Goal: Navigation & Orientation: Locate item on page

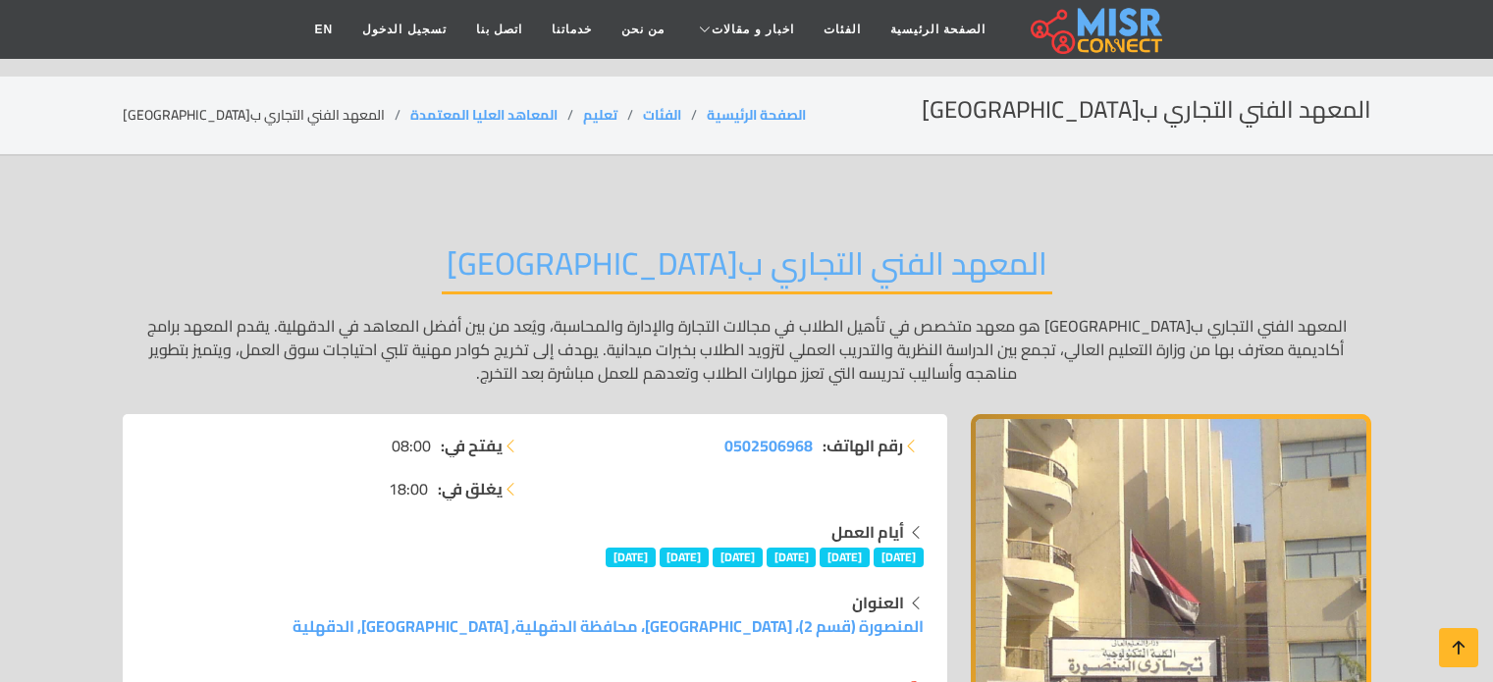
scroll to position [196, 0]
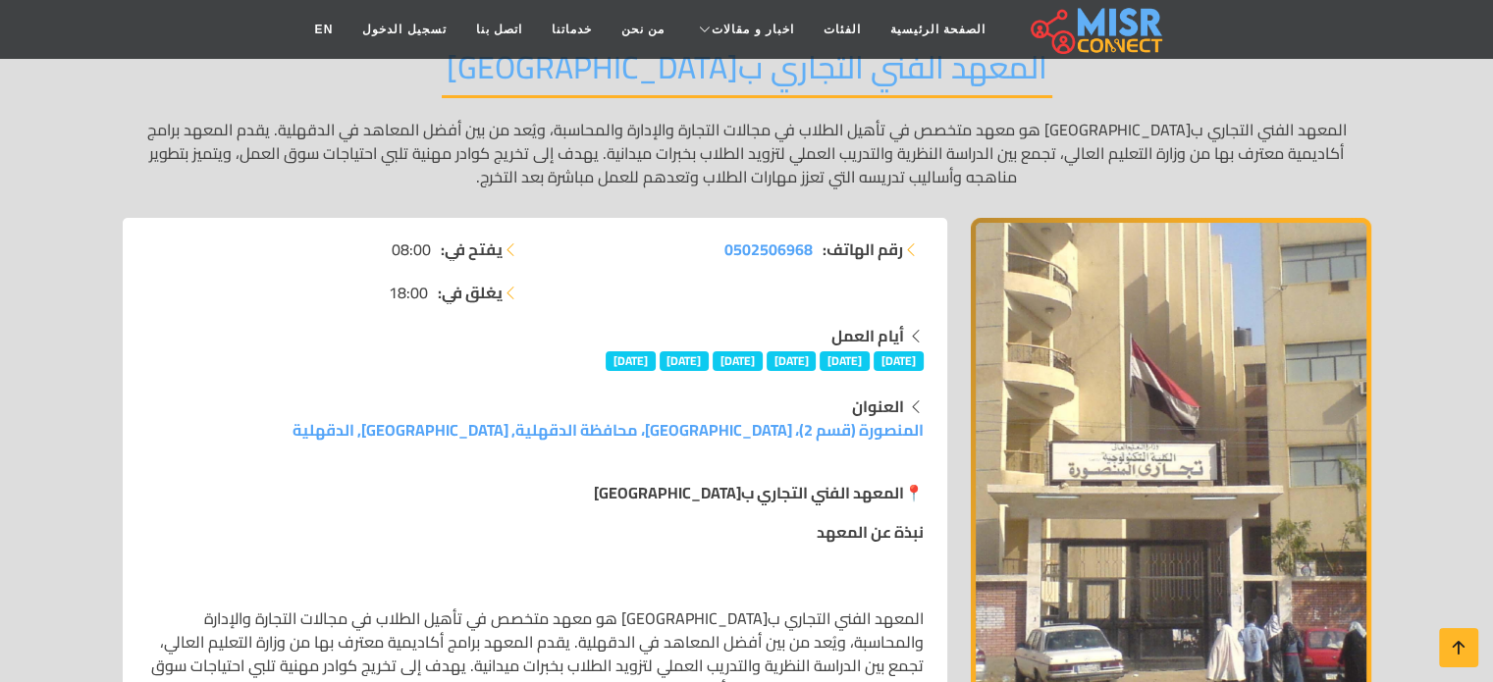
click at [1018, 359] on img "1 / 1" at bounding box center [1171, 463] width 401 height 491
click at [1361, 407] on img "1 / 1" at bounding box center [1171, 463] width 401 height 491
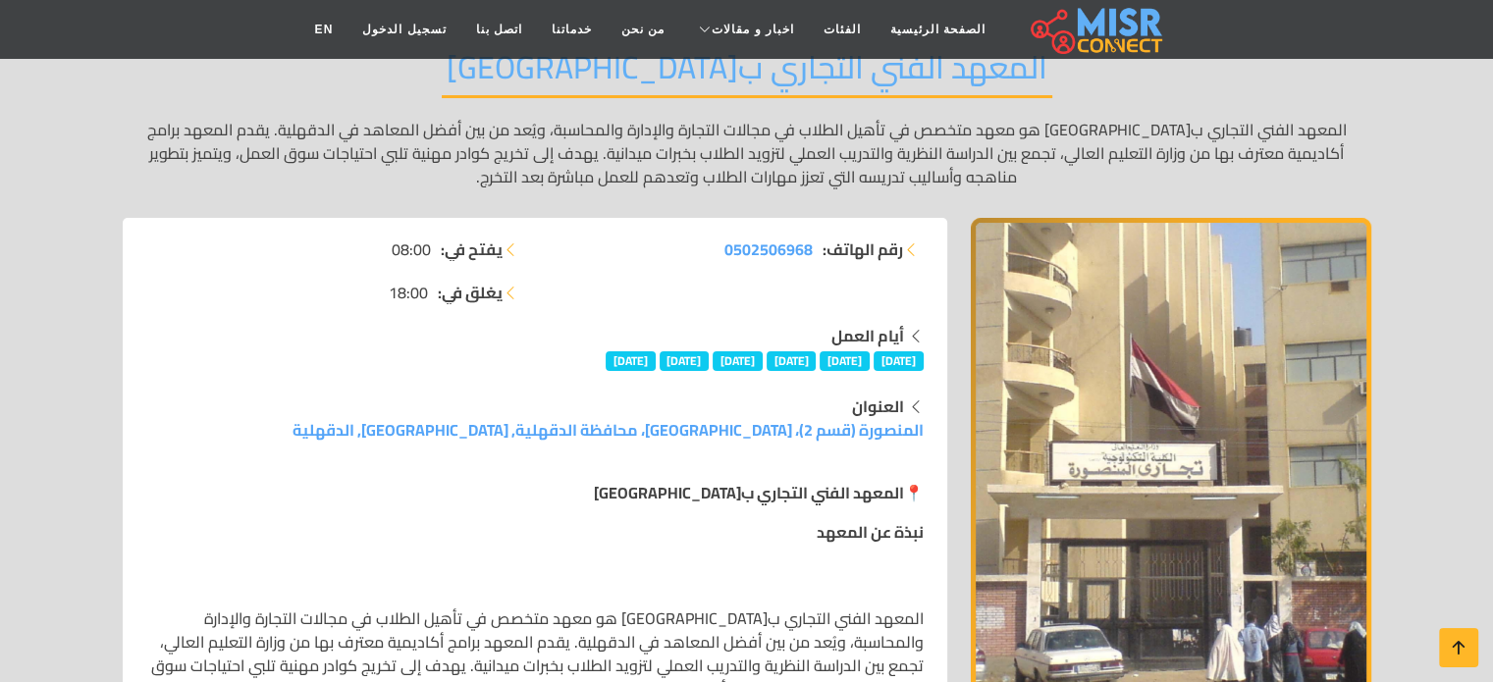
click at [1359, 407] on img "1 / 1" at bounding box center [1171, 463] width 401 height 491
click at [1358, 407] on img "1 / 1" at bounding box center [1171, 463] width 401 height 491
click at [1249, 404] on img "1 / 1" at bounding box center [1171, 463] width 401 height 491
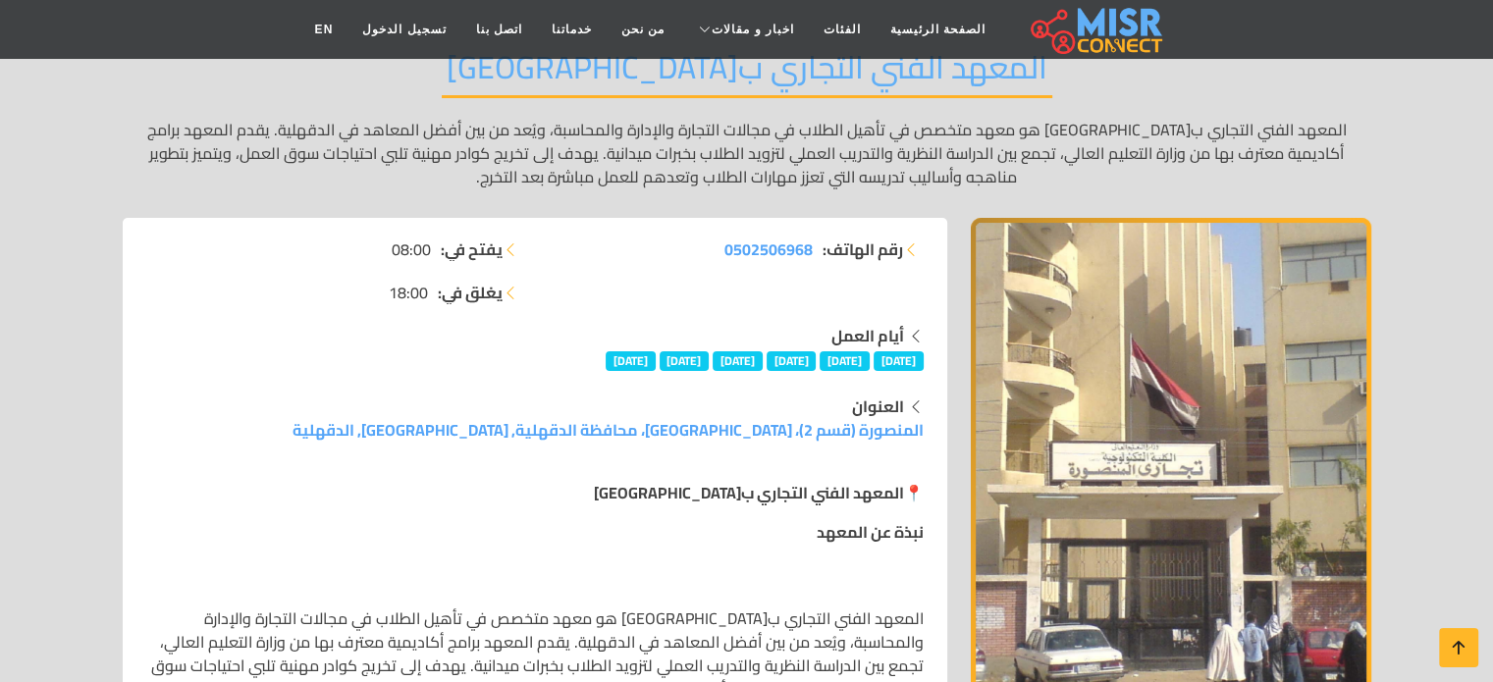
click at [1249, 404] on img "1 / 1" at bounding box center [1171, 463] width 401 height 491
click at [1245, 424] on img "1 / 1" at bounding box center [1171, 463] width 401 height 491
click at [1245, 422] on img "1 / 1" at bounding box center [1171, 463] width 401 height 491
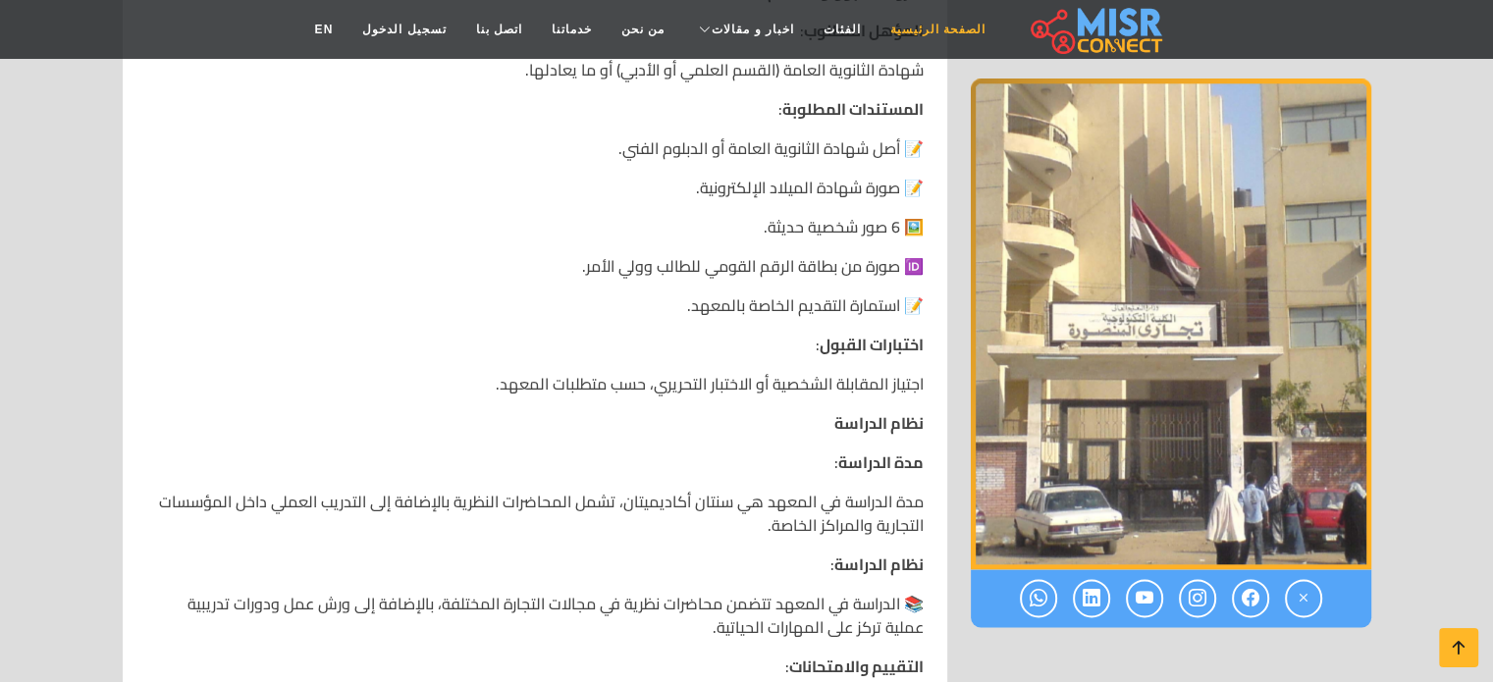
scroll to position [2062, 0]
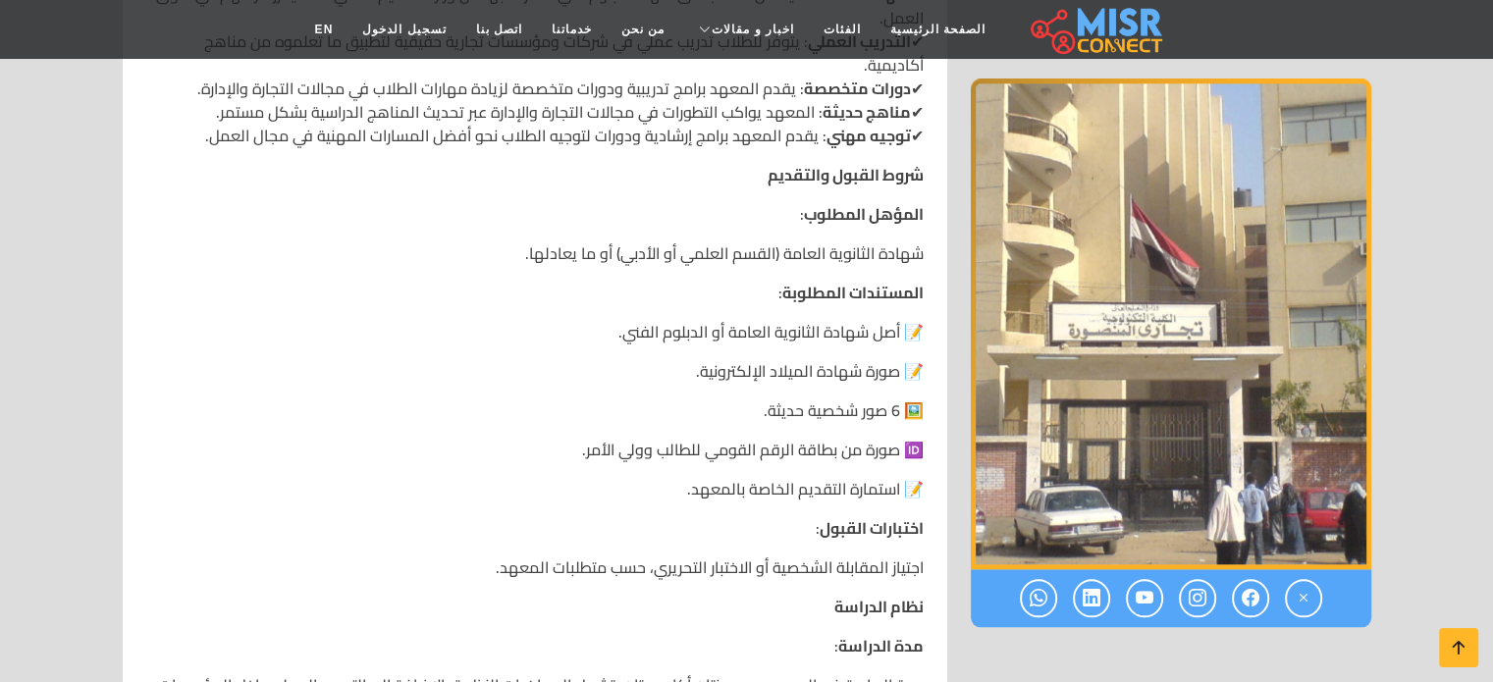
click at [1343, 260] on img "1 / 1" at bounding box center [1171, 324] width 401 height 491
click at [1342, 258] on img "1 / 1" at bounding box center [1171, 324] width 401 height 491
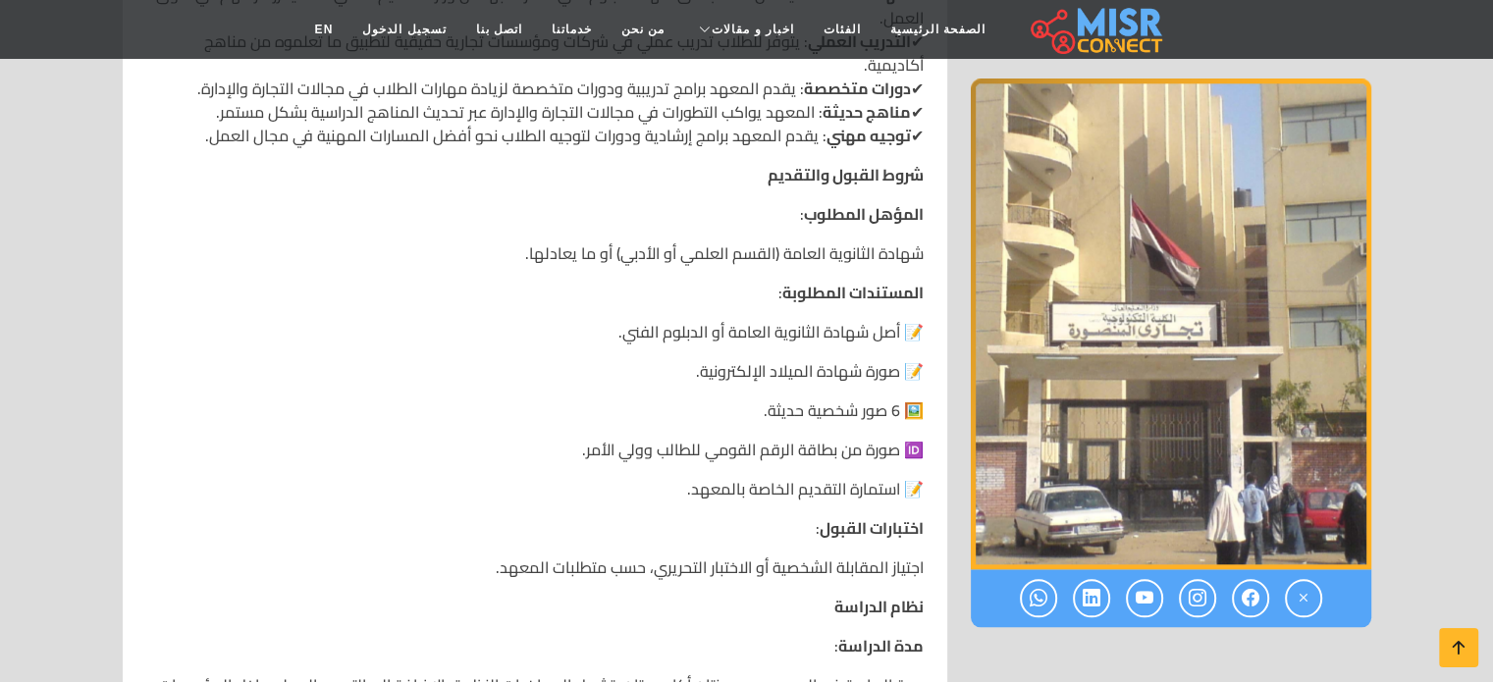
click at [1342, 258] on img "1 / 1" at bounding box center [1171, 324] width 401 height 491
click at [1243, 290] on img "1 / 1" at bounding box center [1171, 324] width 401 height 491
click at [1244, 290] on img "1 / 1" at bounding box center [1171, 324] width 401 height 491
click at [1245, 290] on img "1 / 1" at bounding box center [1171, 324] width 401 height 491
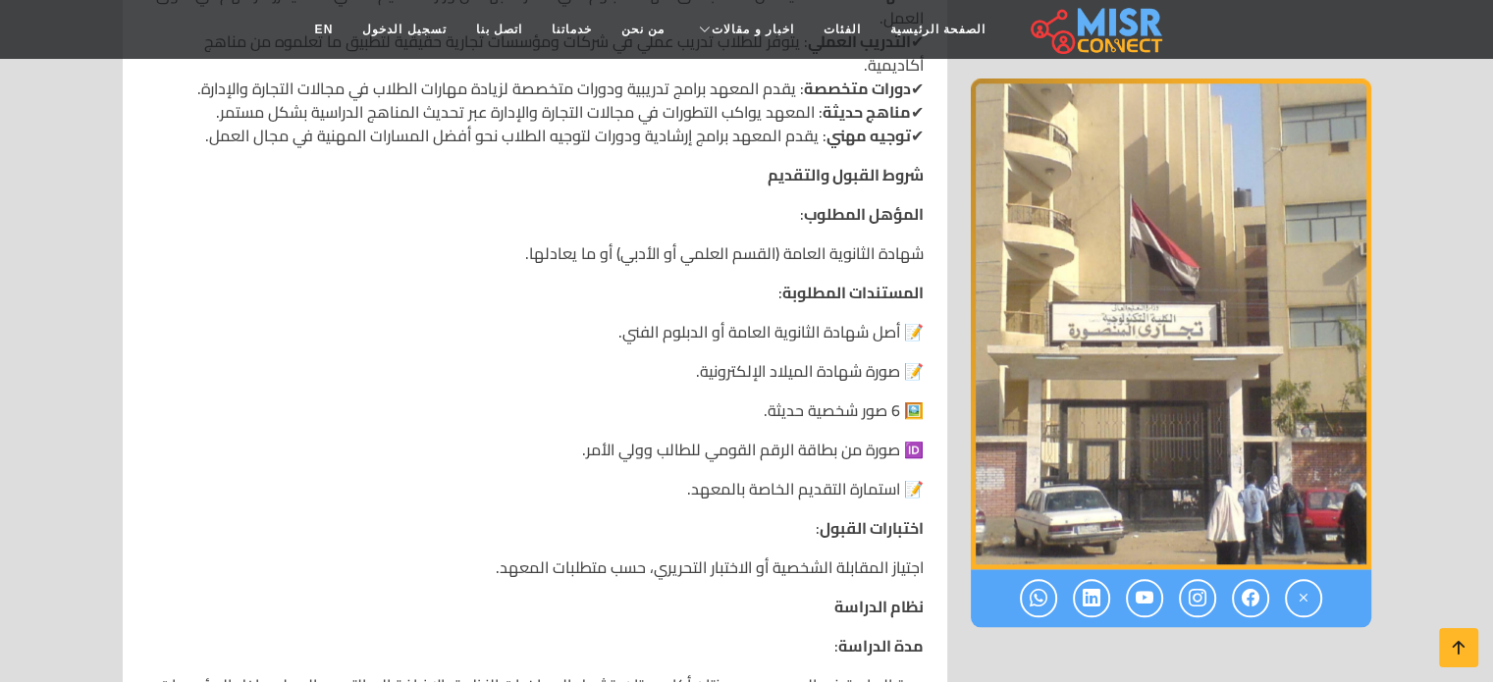
click at [1245, 290] on img "1 / 1" at bounding box center [1171, 324] width 401 height 491
click at [1246, 290] on img "1 / 1" at bounding box center [1171, 324] width 401 height 491
click at [1248, 290] on img "1 / 1" at bounding box center [1171, 324] width 401 height 491
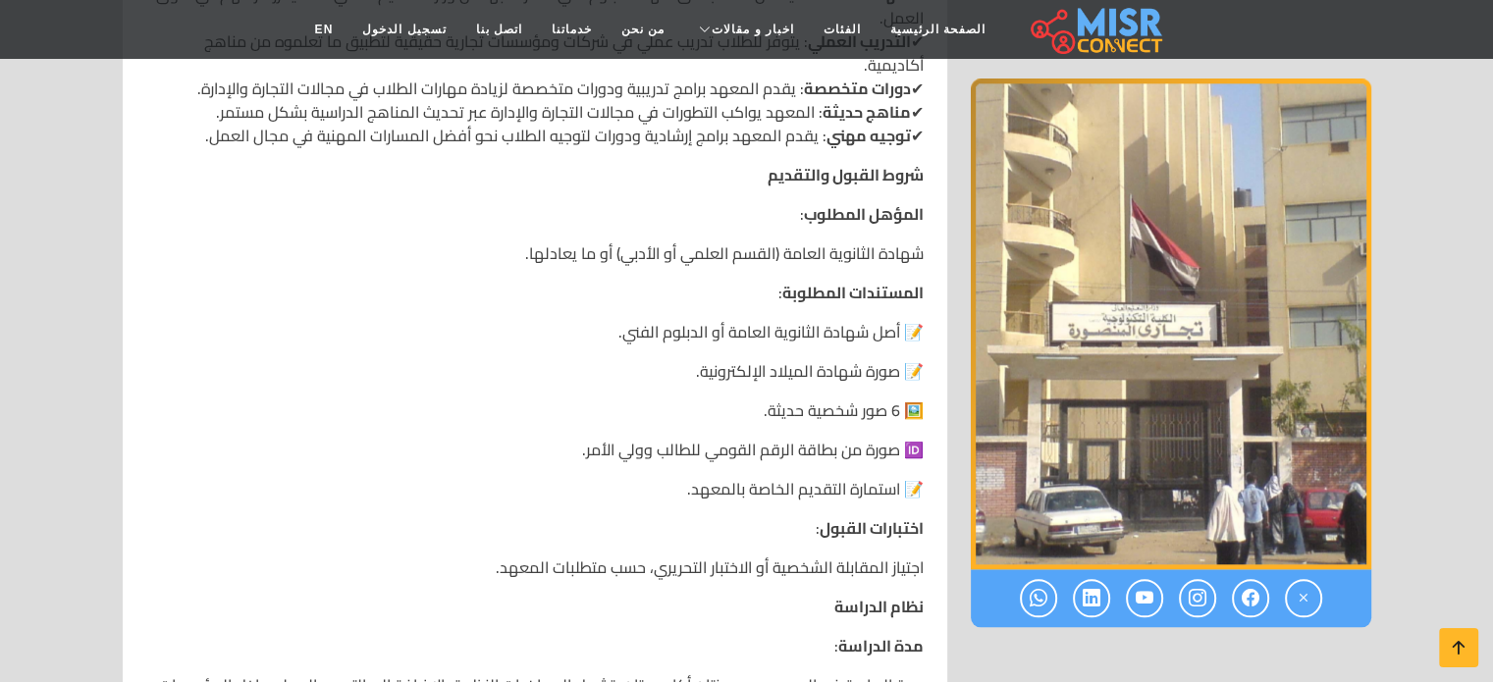
click at [1249, 290] on img "1 / 1" at bounding box center [1171, 324] width 401 height 491
click at [1249, 288] on img "1 / 1" at bounding box center [1171, 324] width 401 height 491
click at [1249, 287] on img "1 / 1" at bounding box center [1171, 324] width 401 height 491
click at [1013, 228] on img "1 / 1" at bounding box center [1171, 324] width 401 height 491
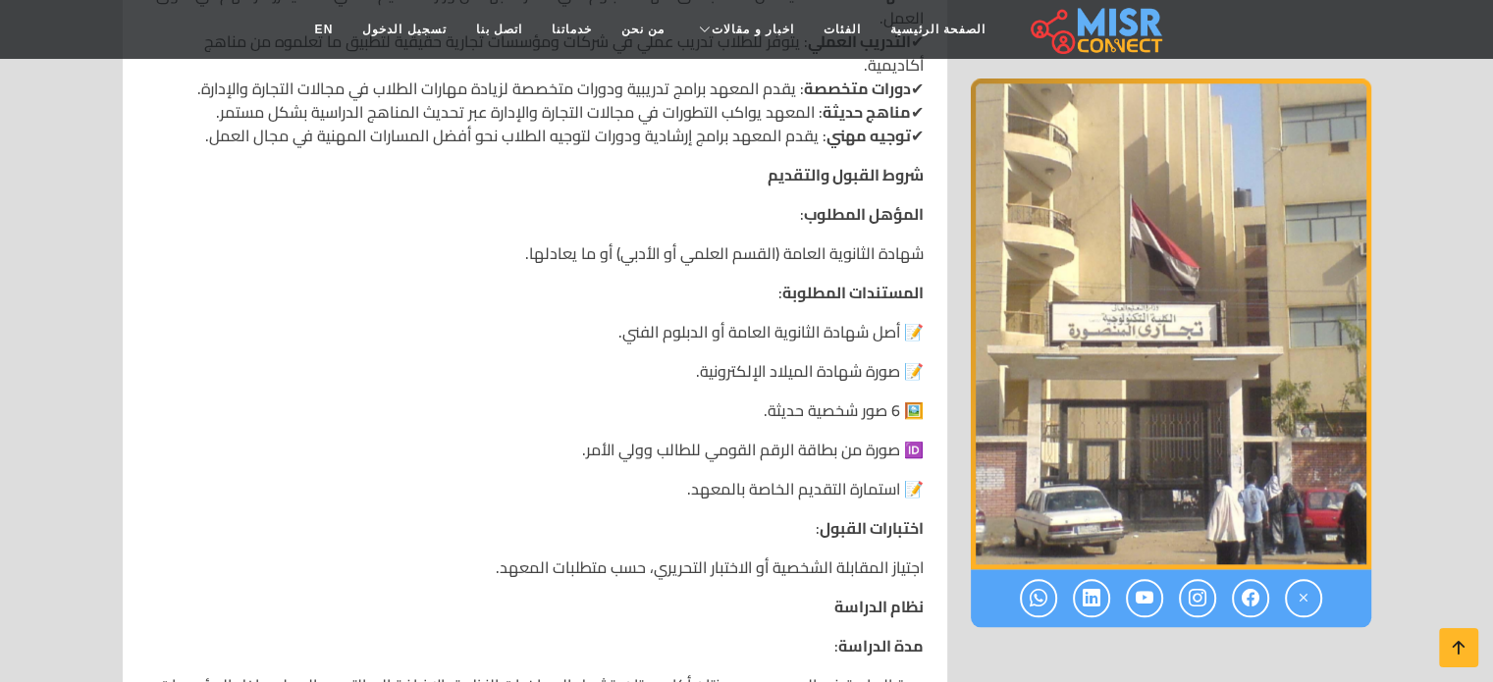
click at [1013, 228] on img "1 / 1" at bounding box center [1171, 324] width 401 height 491
click at [1253, 301] on img "1 / 1" at bounding box center [1171, 324] width 401 height 491
click at [1314, 290] on img "1 / 1" at bounding box center [1171, 324] width 401 height 491
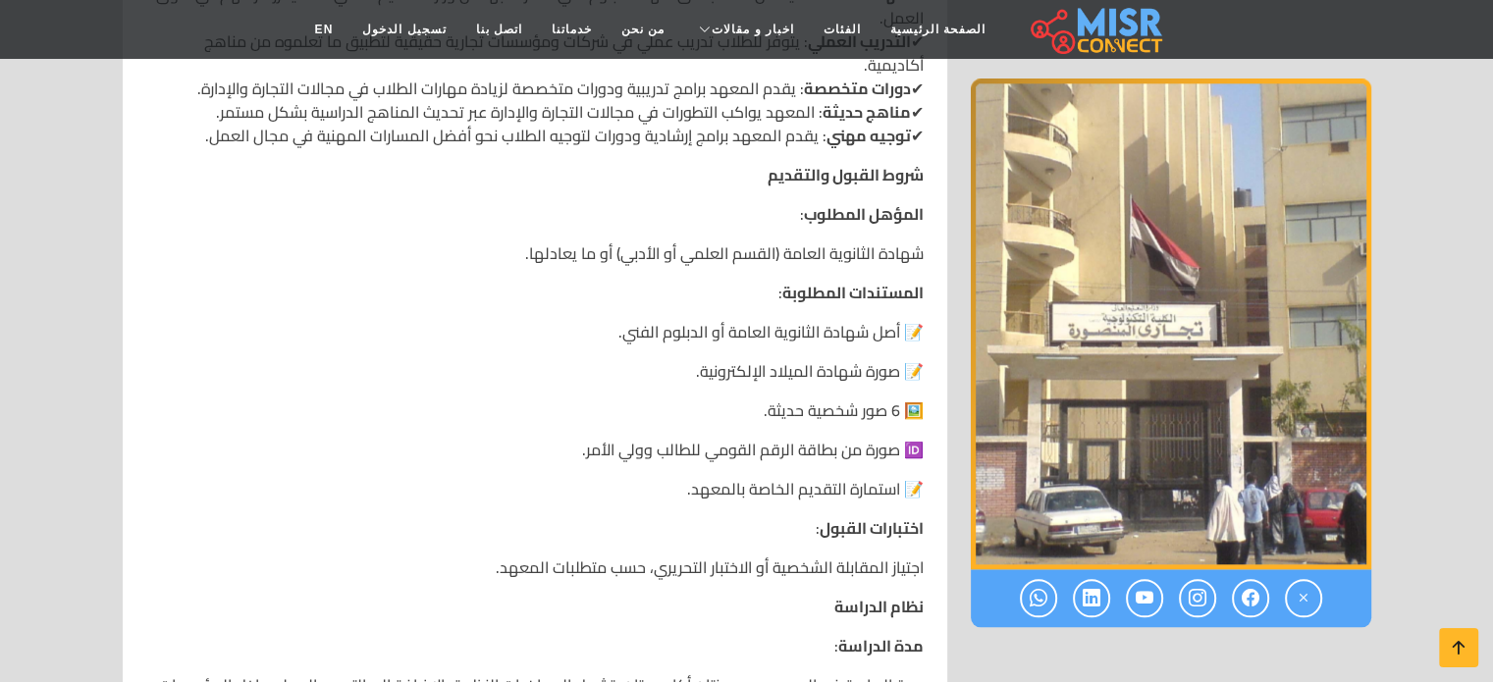
click at [1314, 290] on img "1 / 1" at bounding box center [1171, 324] width 401 height 491
click at [1057, 262] on img "1 / 1" at bounding box center [1171, 324] width 401 height 491
click at [1059, 258] on img "1 / 1" at bounding box center [1171, 324] width 401 height 491
click at [1231, 232] on img "1 / 1" at bounding box center [1171, 324] width 401 height 491
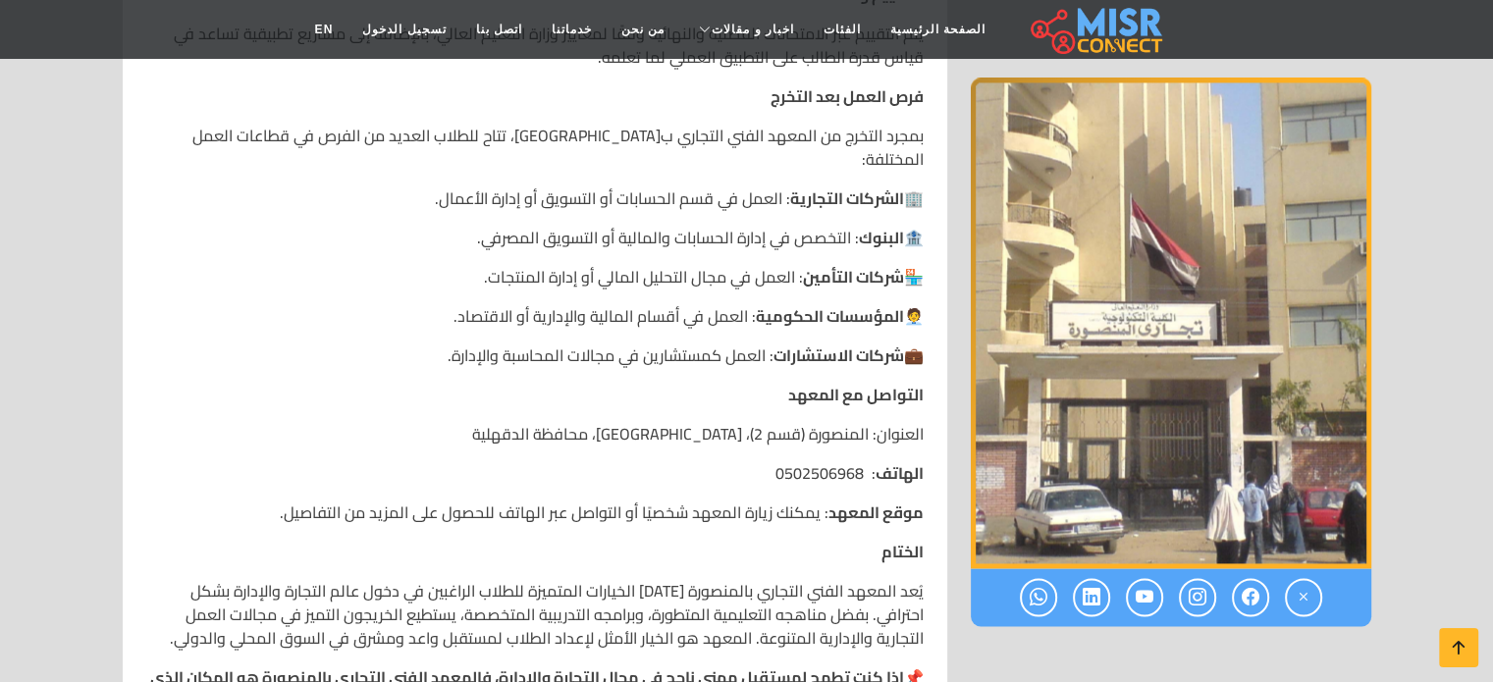
scroll to position [2946, 0]
